Goal: Task Accomplishment & Management: Manage account settings

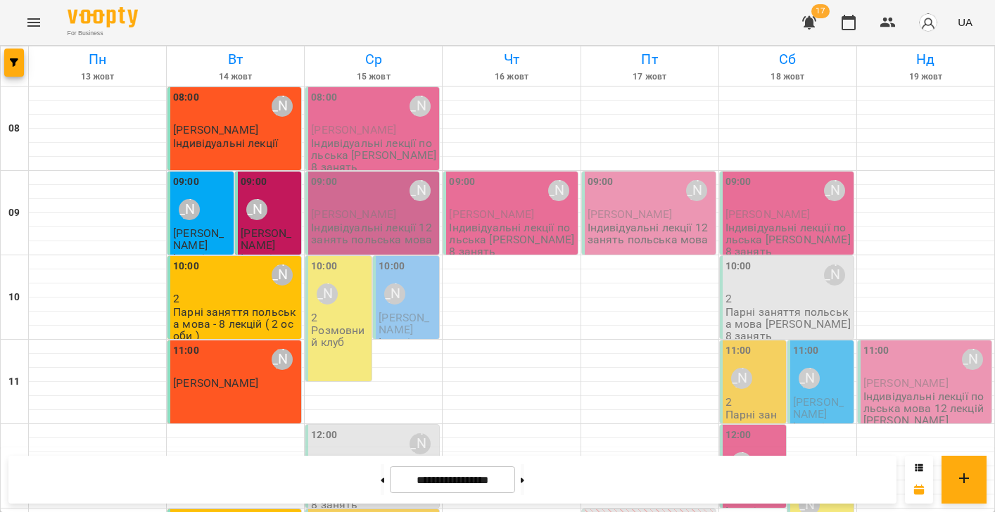
click at [350, 330] on div "Розмовний клуб" at bounding box center [340, 336] width 58 height 25
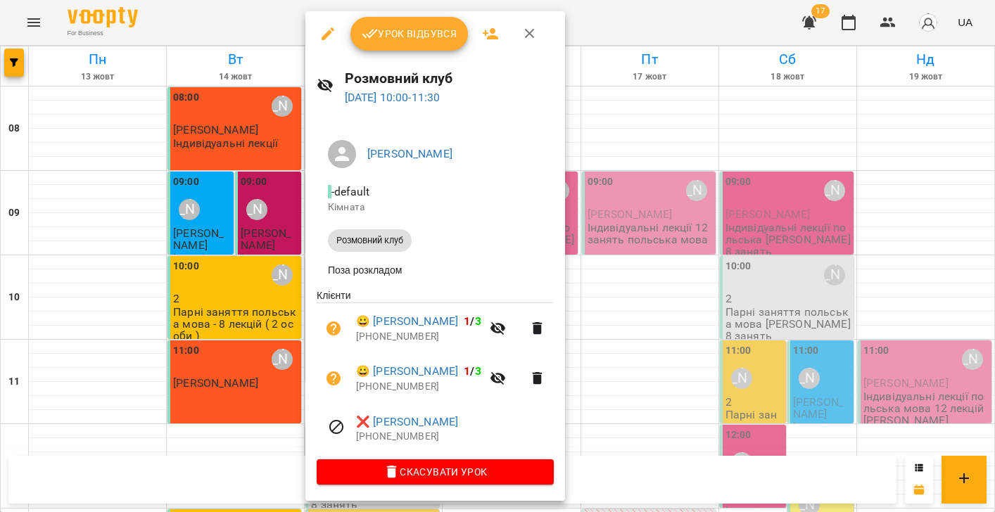
click at [322, 39] on icon "button" at bounding box center [327, 33] width 13 height 13
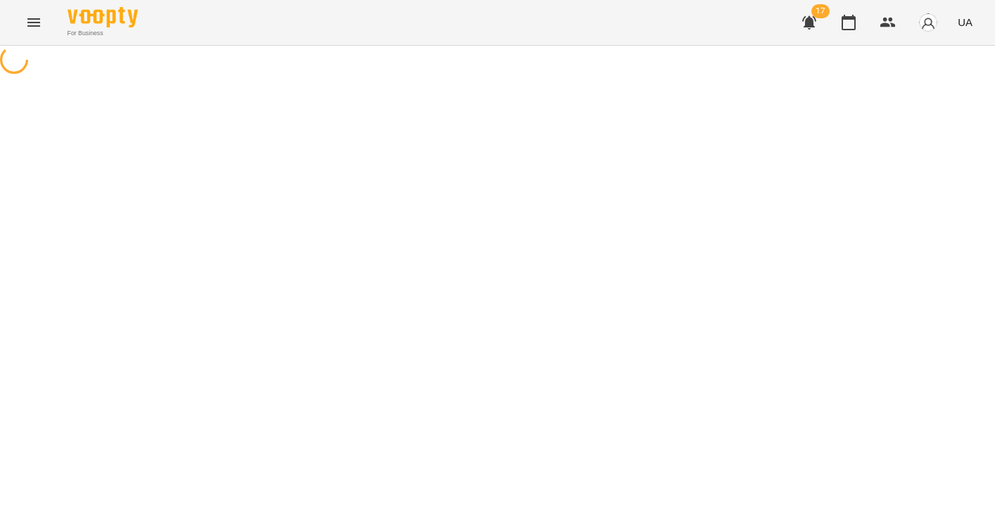
select select "**********"
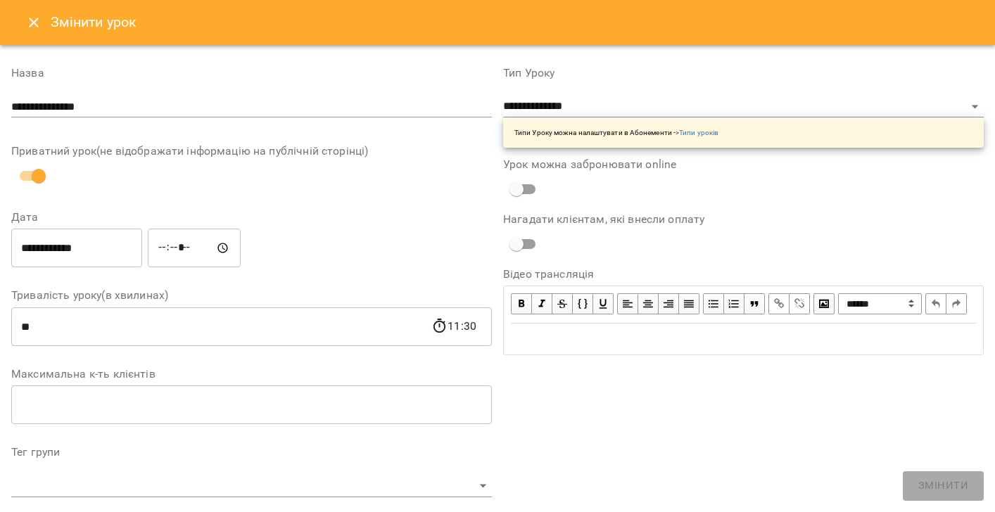
click at [31, 25] on icon "Close" at bounding box center [33, 22] width 17 height 17
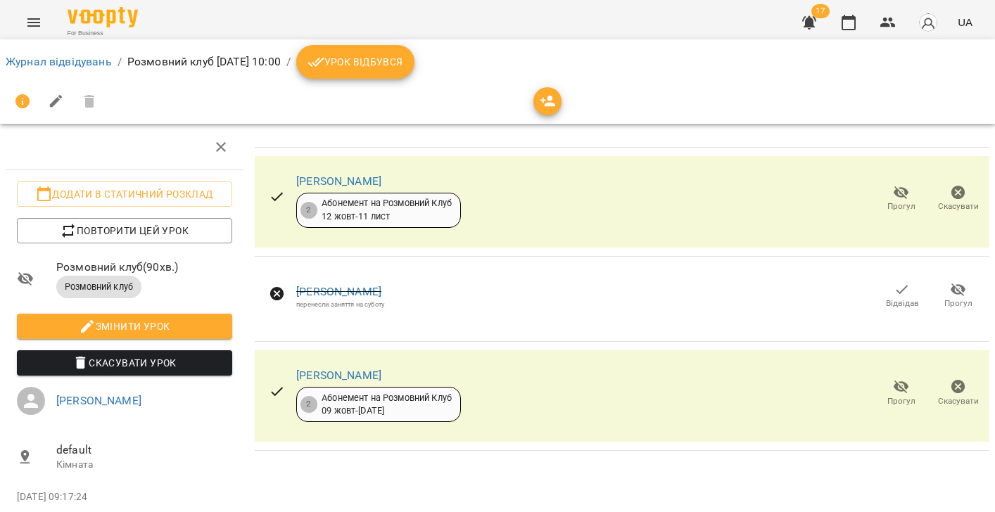
scroll to position [32, 0]
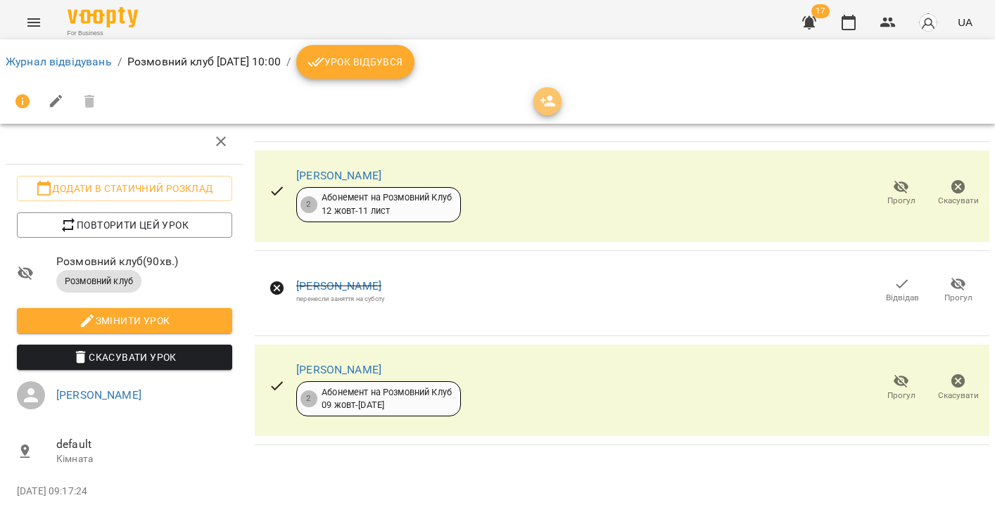
click at [552, 100] on icon "button" at bounding box center [548, 101] width 17 height 17
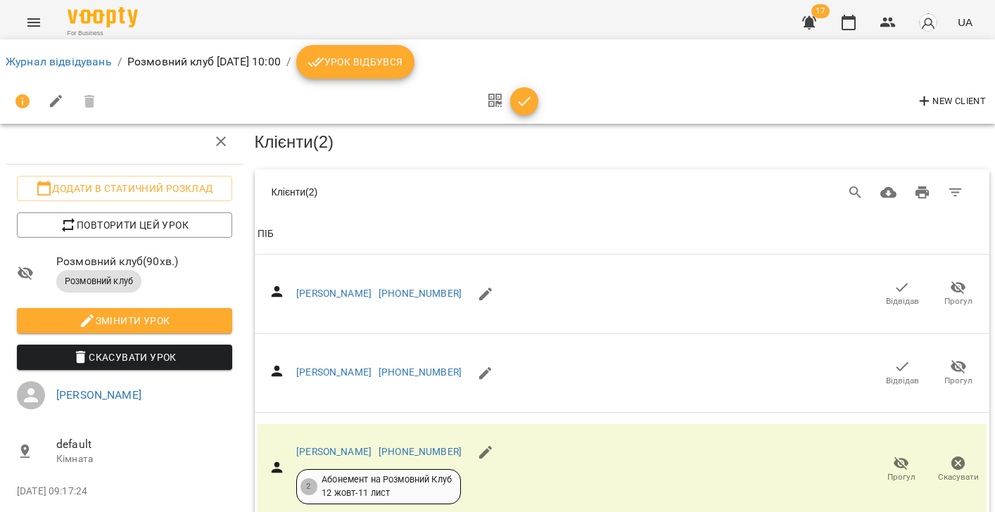
scroll to position [1532, 0]
drag, startPoint x: 891, startPoint y: 396, endPoint x: 310, endPoint y: 265, distance: 596.3
click at [75, 65] on link "Журнал відвідувань" at bounding box center [59, 61] width 106 height 13
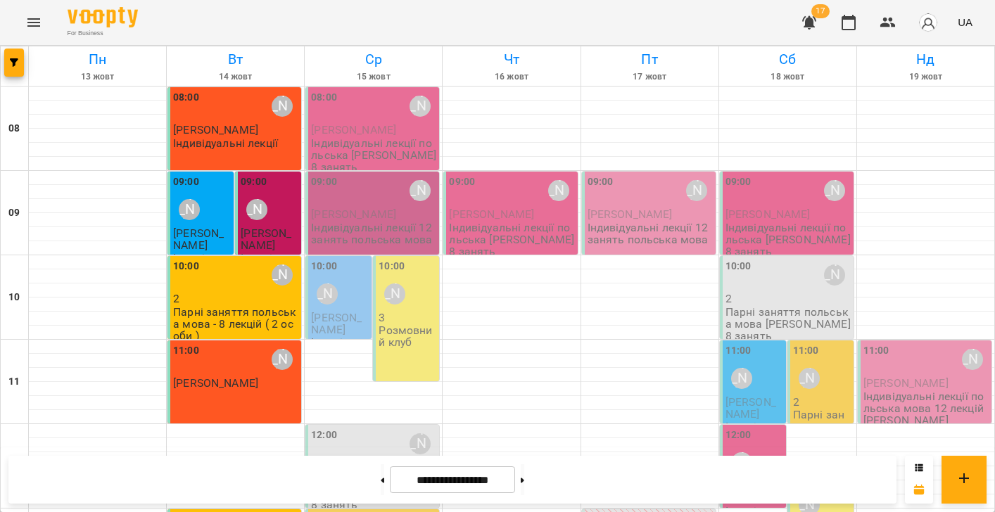
click at [414, 355] on div "10:00 Sofiia Aloshyna 3 Розмовний клуб" at bounding box center [406, 318] width 66 height 125
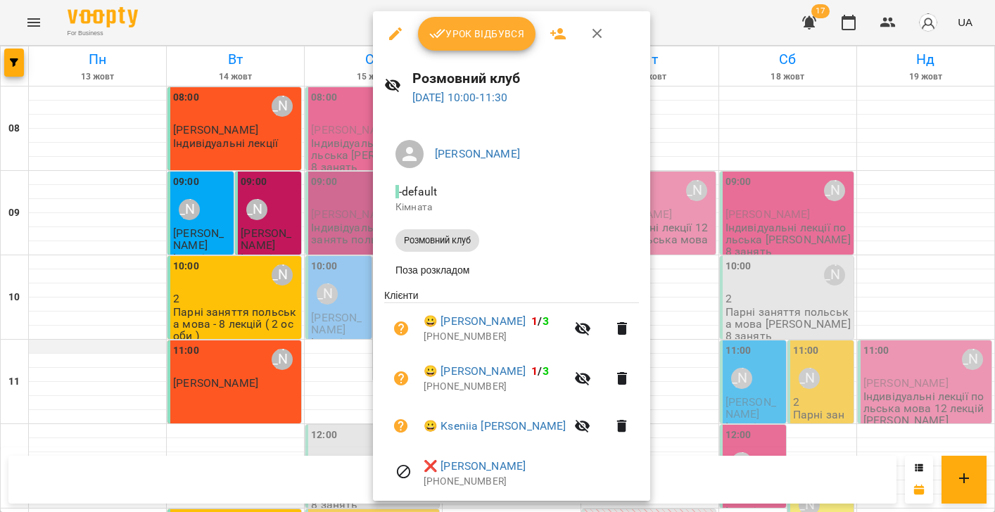
click at [94, 349] on div at bounding box center [497, 256] width 995 height 512
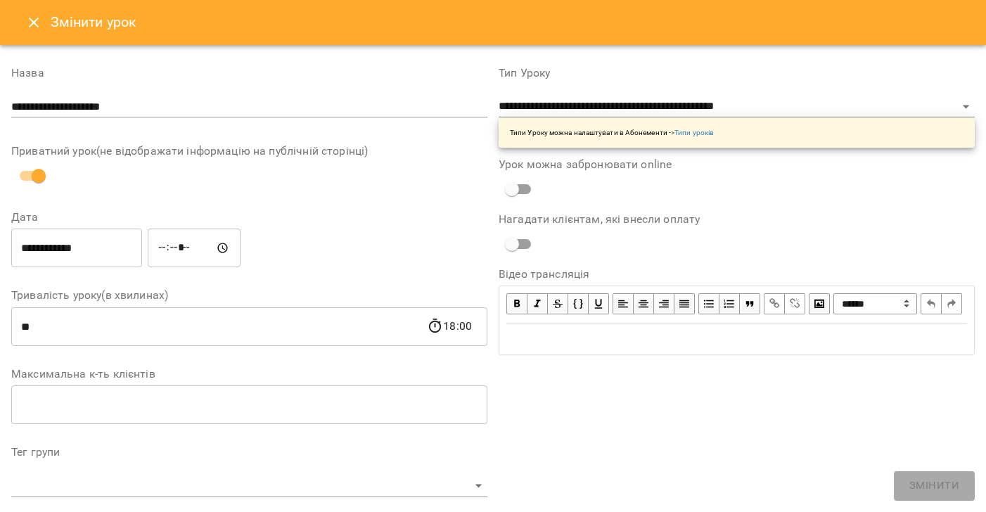
select select "**********"
click at [32, 20] on icon "Close" at bounding box center [34, 23] width 10 height 10
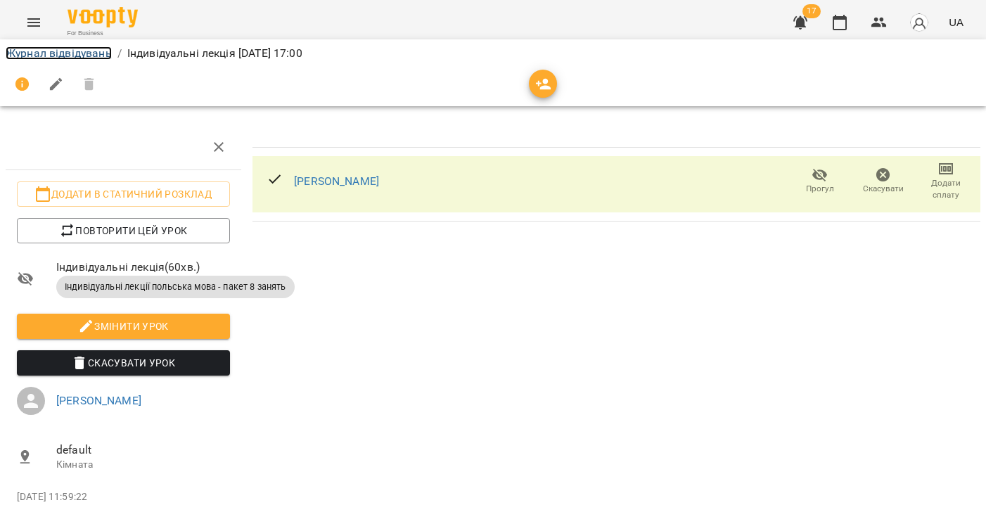
click at [44, 54] on link "Журнал відвідувань" at bounding box center [59, 52] width 106 height 13
